Goal: Information Seeking & Learning: Check status

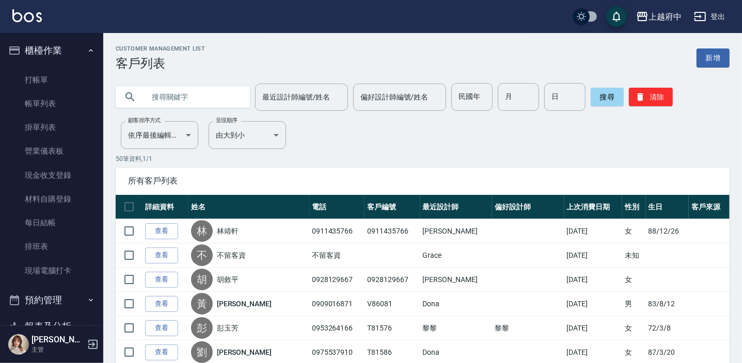
scroll to position [159, 0]
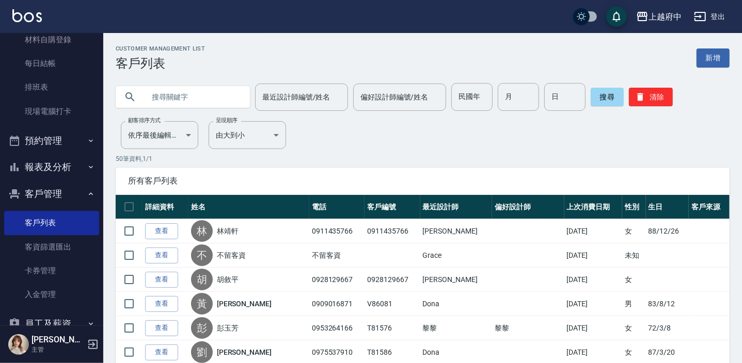
click at [206, 103] on input "text" at bounding box center [193, 97] width 97 height 28
type input "86972"
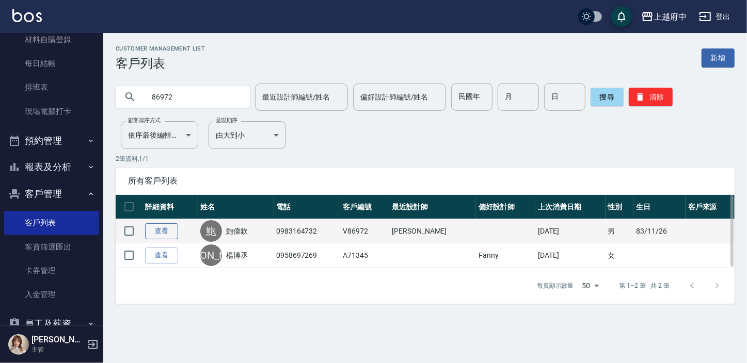
click at [155, 230] on link "查看" at bounding box center [161, 231] width 33 height 16
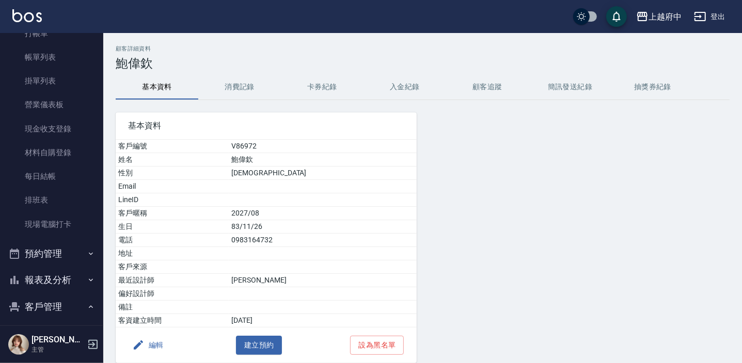
scroll to position [234, 0]
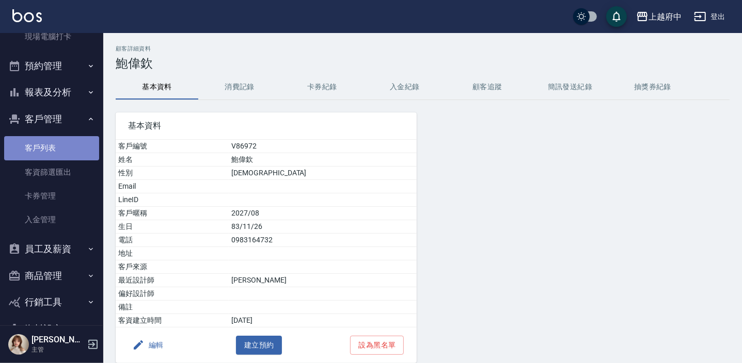
click at [54, 148] on link "客戶列表" at bounding box center [51, 148] width 95 height 24
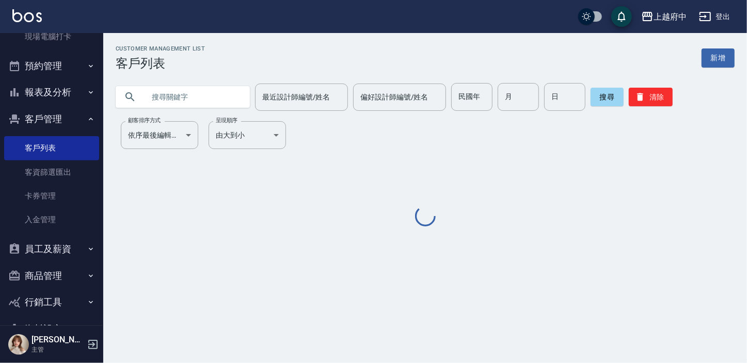
click at [188, 90] on input "text" at bounding box center [193, 97] width 97 height 28
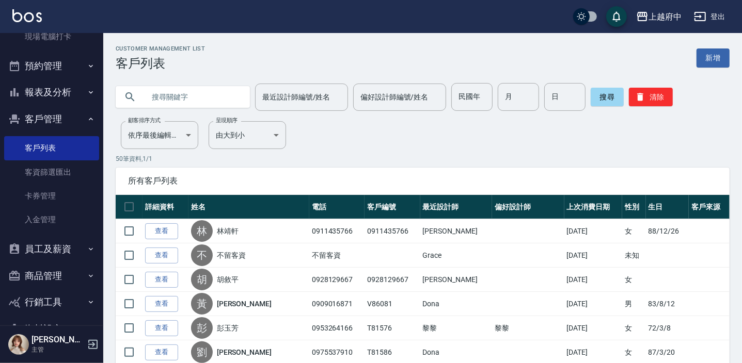
click at [183, 97] on input "text" at bounding box center [193, 97] width 97 height 28
type input "81697"
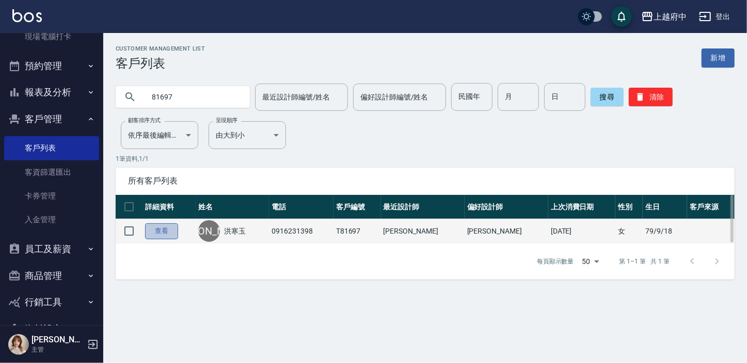
click at [155, 228] on link "查看" at bounding box center [161, 231] width 33 height 16
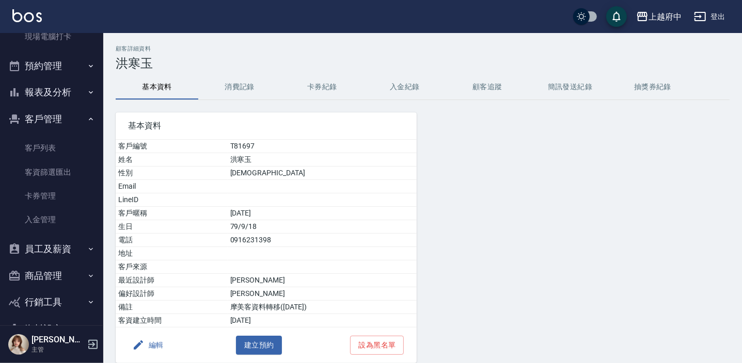
click at [239, 89] on button "消費記錄" at bounding box center [239, 87] width 83 height 25
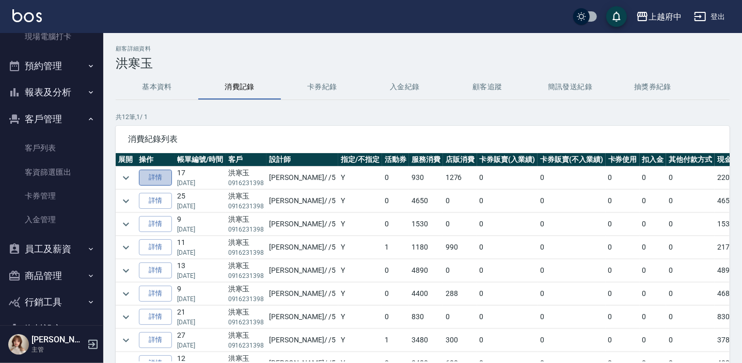
click at [158, 178] on link "詳情" at bounding box center [155, 178] width 33 height 16
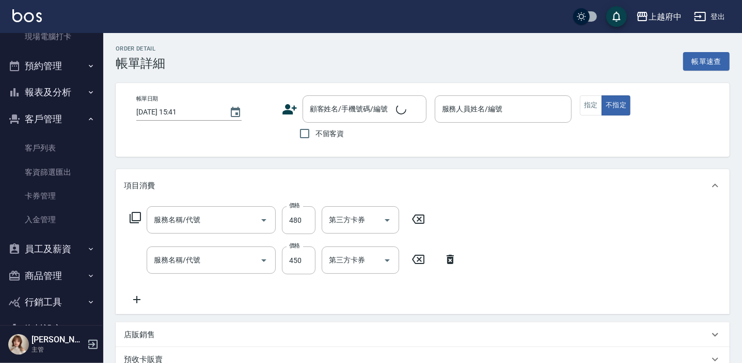
type input "[DATE] 17:03"
type input "[PERSON_NAME]-5"
type input "剪髮(340)"
type input "有機洗髮(200)"
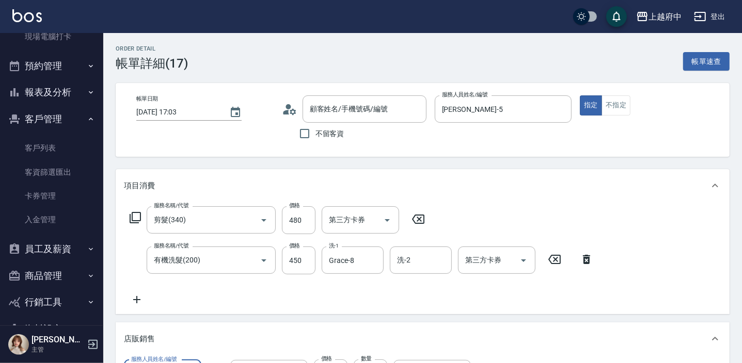
type input "洪寒玉/0916231398/T81697"
type input "特-滋養調理霜的副本"
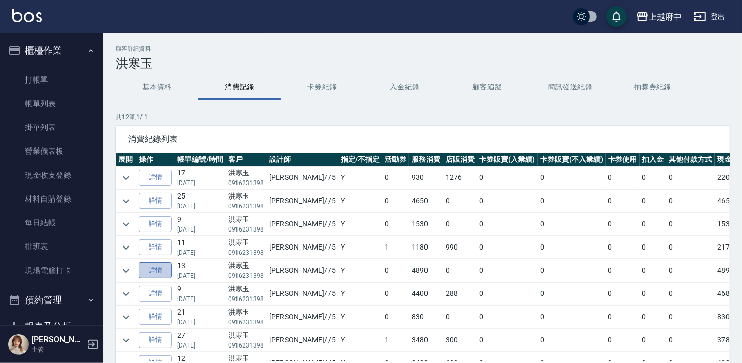
click at [154, 267] on link "詳情" at bounding box center [155, 271] width 33 height 16
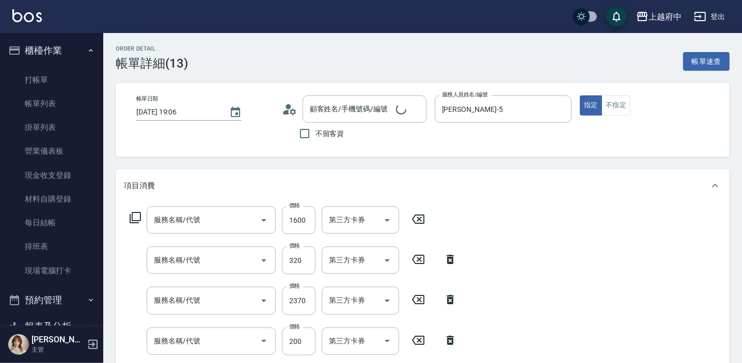
type input "[DATE] 19:06"
type input "[PERSON_NAME]-5"
type input "晶漾*長2000-1600(12003)"
type input "頭皮隔離液(32033)"
type input "染髮M(12402)"
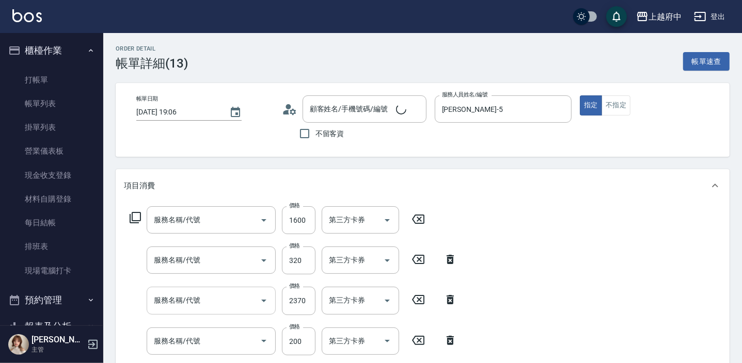
type input "剪髮(340)"
type input "有機洗髮(200)"
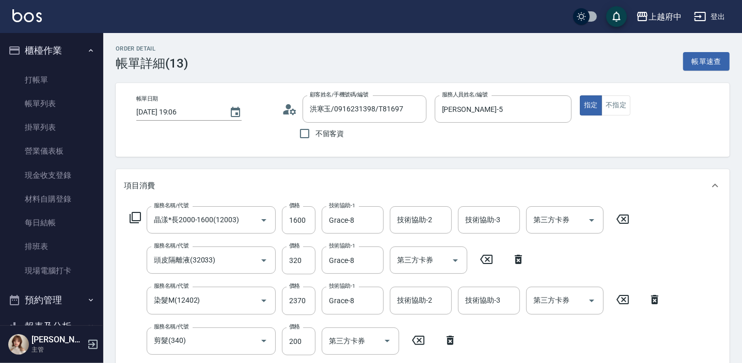
type input "洪寒玉/0916231398/T81697"
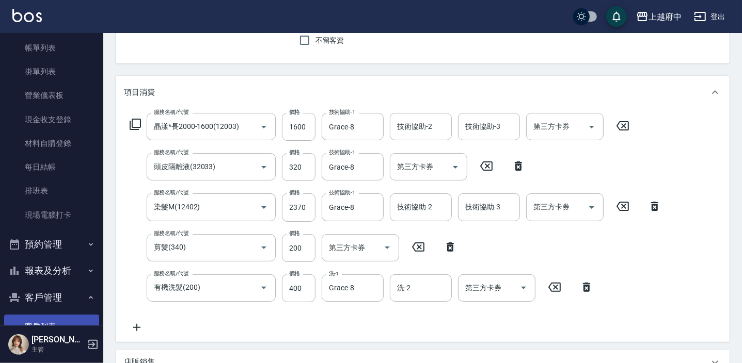
scroll to position [140, 0]
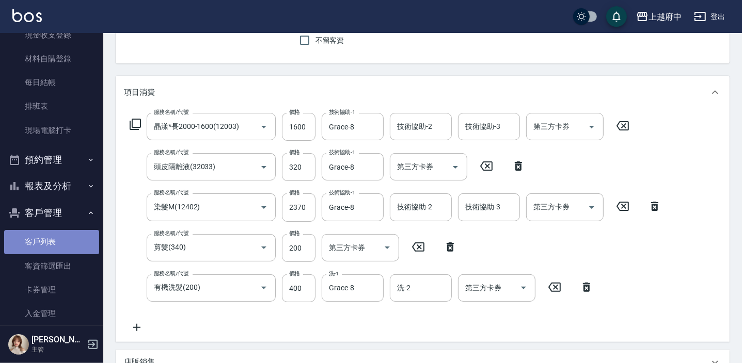
click at [71, 242] on link "客戶列表" at bounding box center [51, 242] width 95 height 24
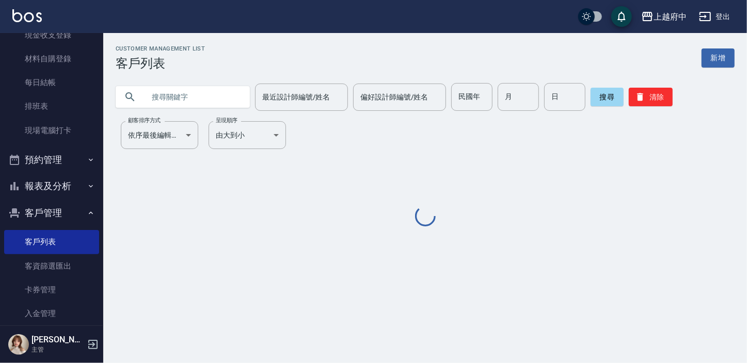
click at [203, 100] on input "text" at bounding box center [193, 97] width 97 height 28
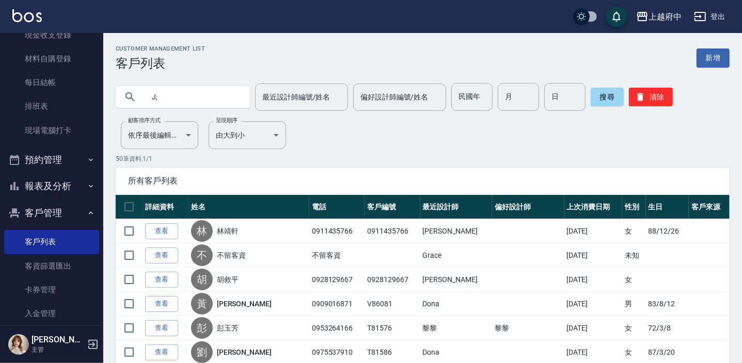
type input "J"
type input "王議德"
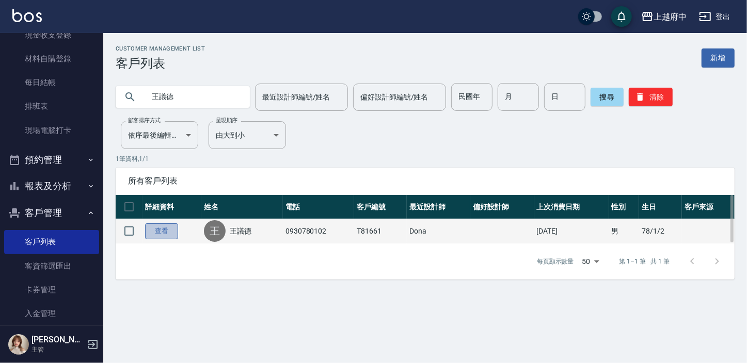
click at [162, 232] on link "查看" at bounding box center [161, 231] width 33 height 16
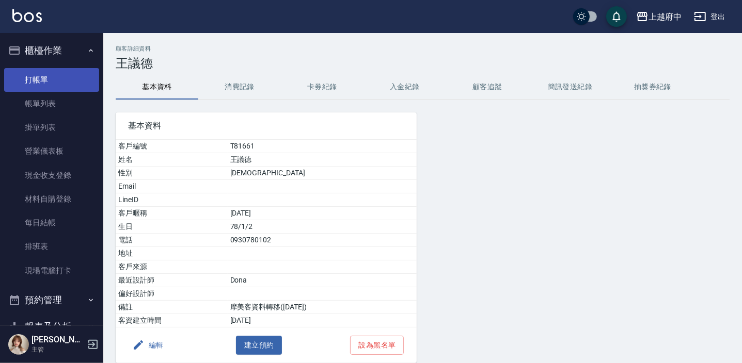
click at [43, 81] on link "打帳單" at bounding box center [51, 80] width 95 height 24
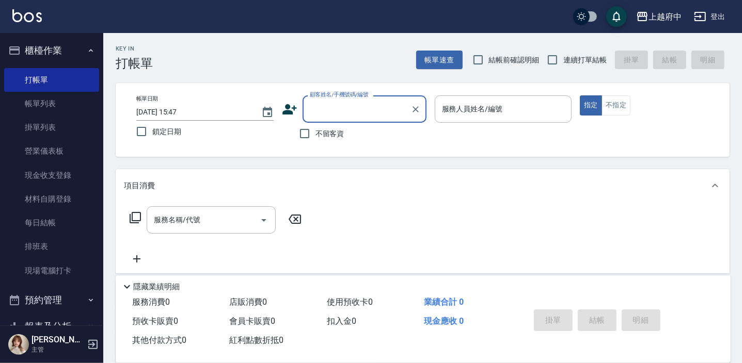
click at [79, 54] on button "櫃檯作業" at bounding box center [51, 50] width 95 height 27
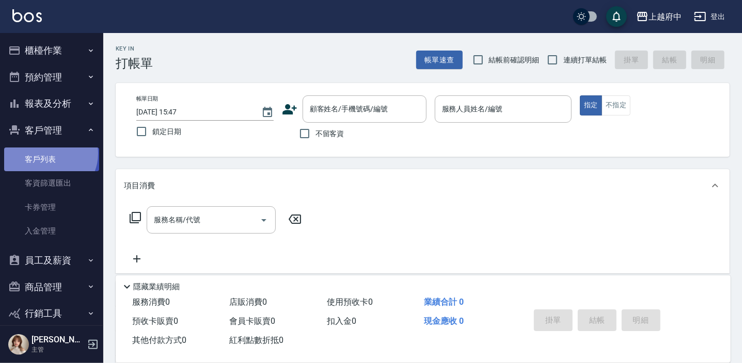
click at [49, 153] on link "客戶列表" at bounding box center [51, 160] width 95 height 24
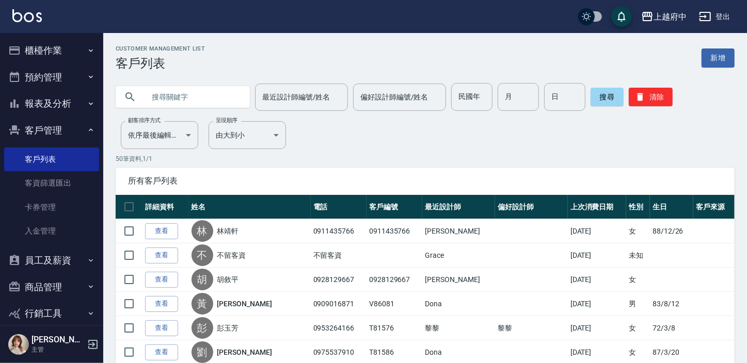
click at [212, 87] on input "text" at bounding box center [193, 97] width 97 height 28
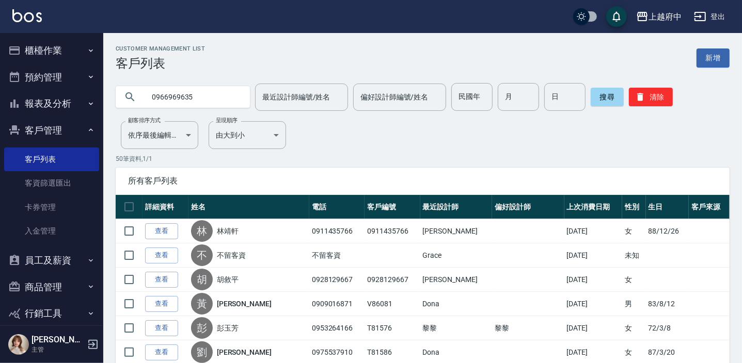
type input "0966969635"
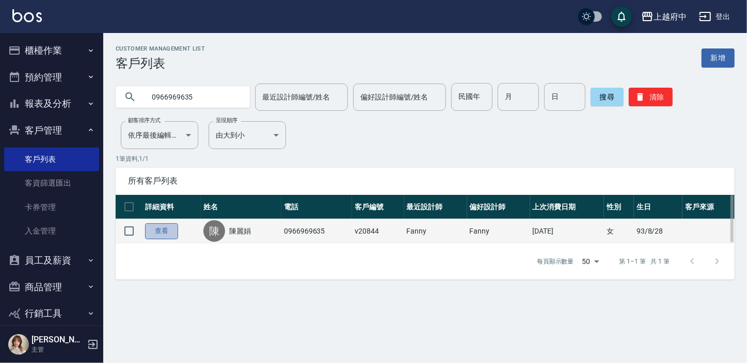
click at [157, 229] on link "查看" at bounding box center [161, 231] width 33 height 16
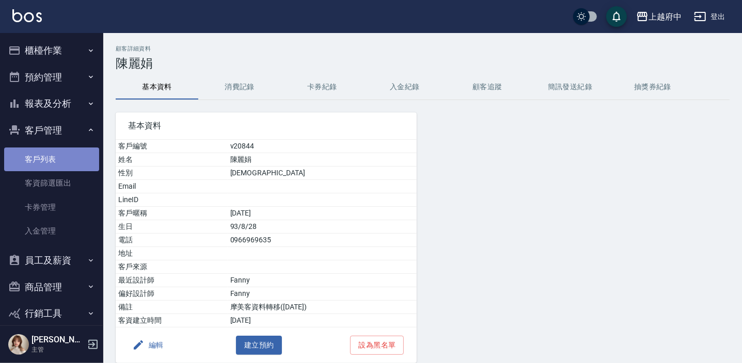
click at [68, 151] on link "客戶列表" at bounding box center [51, 160] width 95 height 24
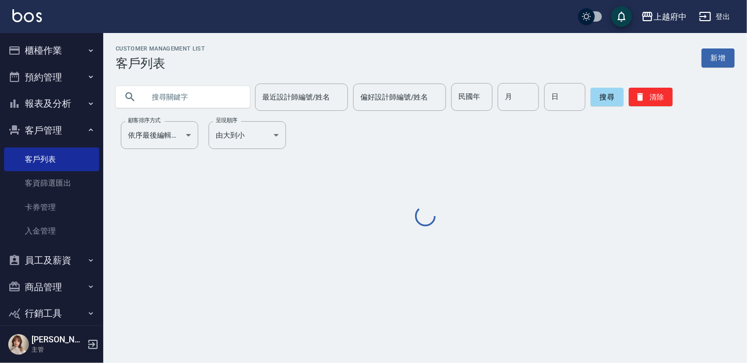
click at [187, 103] on input "text" at bounding box center [193, 97] width 97 height 28
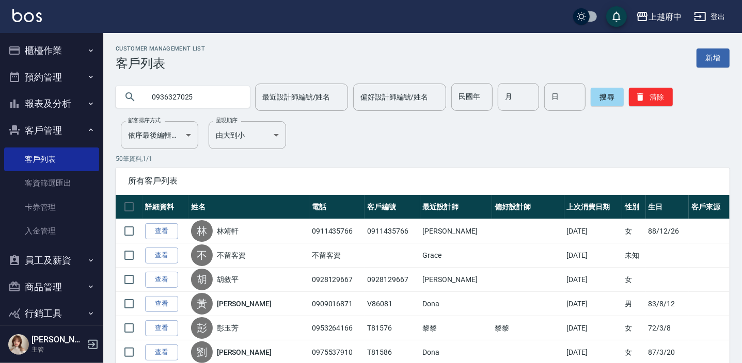
type input "0936327025"
